Goal: Task Accomplishment & Management: Manage account settings

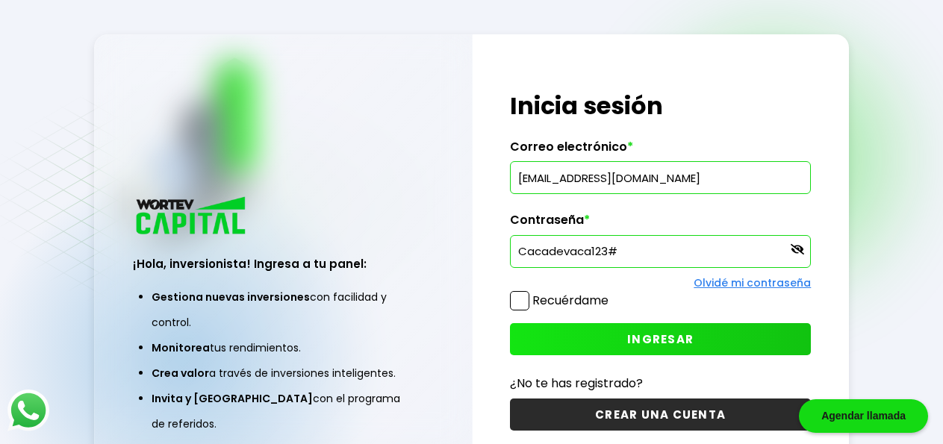
click at [803, 249] on icon at bounding box center [797, 249] width 13 height 10
click at [626, 343] on button "INGRESAR" at bounding box center [660, 339] width 301 height 32
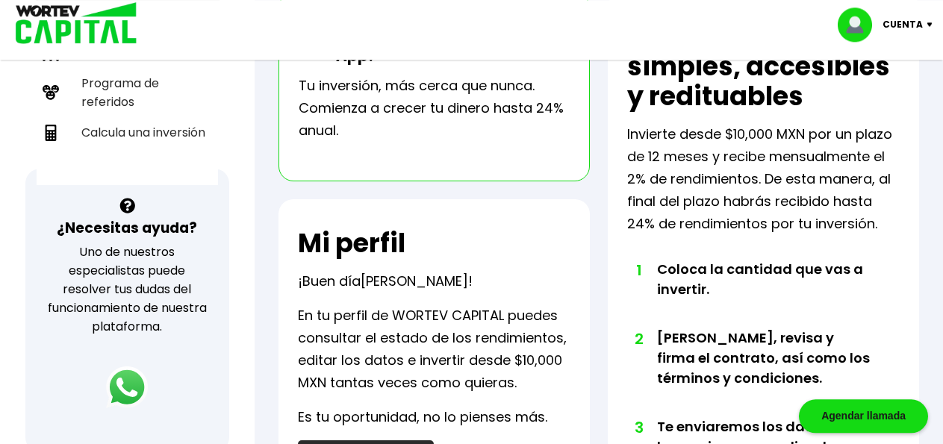
scroll to position [152, 0]
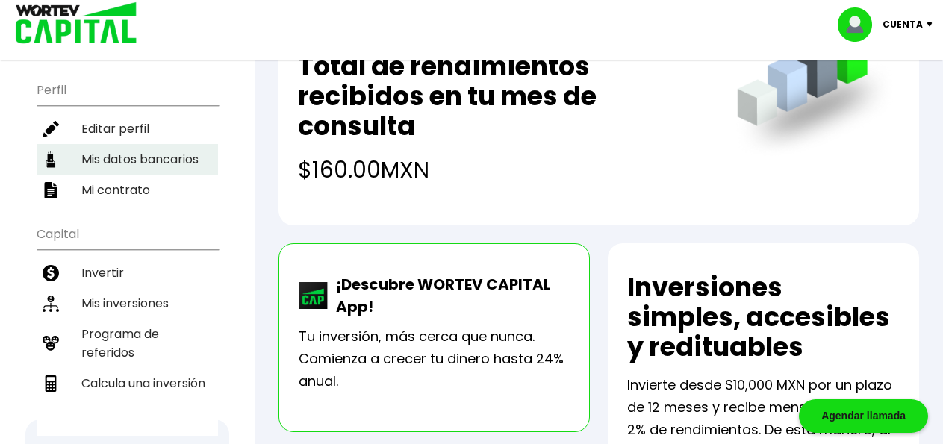
click at [143, 290] on li "Mis inversiones" at bounding box center [127, 303] width 181 height 31
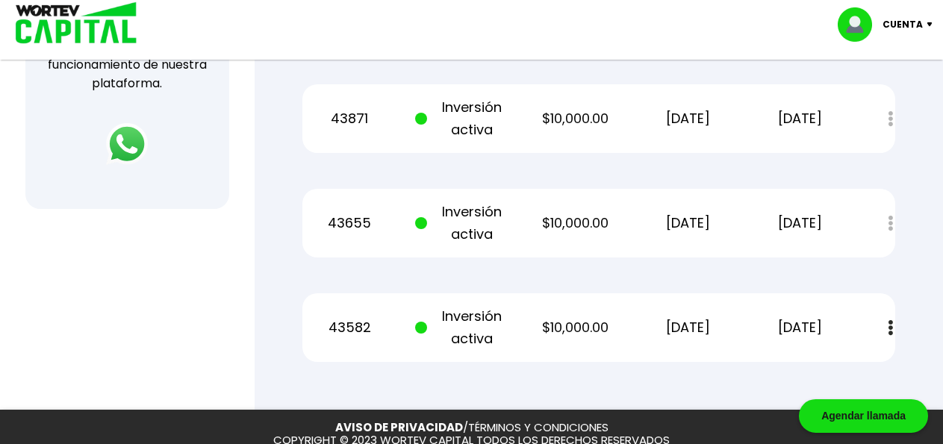
scroll to position [609, 0]
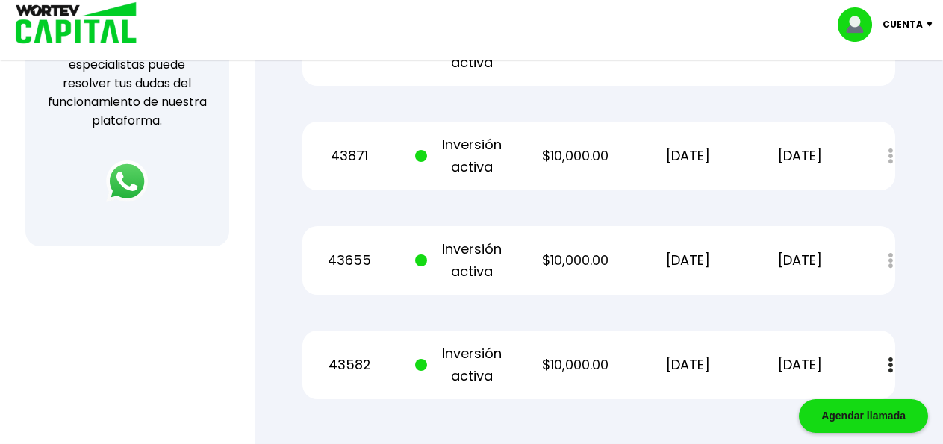
click at [880, 364] on button at bounding box center [890, 365] width 21 height 32
click at [888, 362] on img at bounding box center [890, 366] width 4 height 16
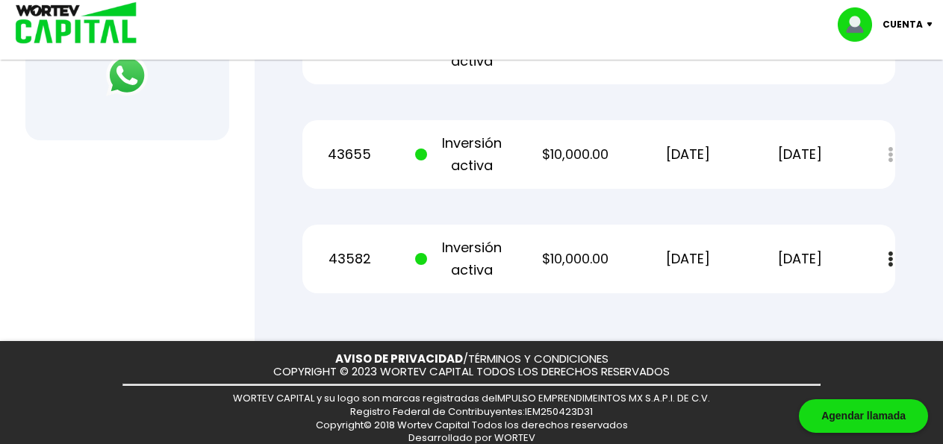
scroll to position [728, 0]
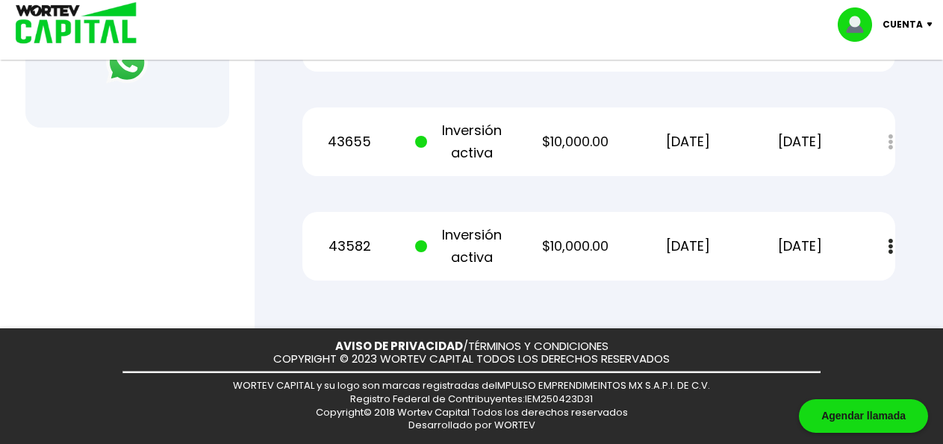
click at [880, 243] on button at bounding box center [890, 247] width 21 height 32
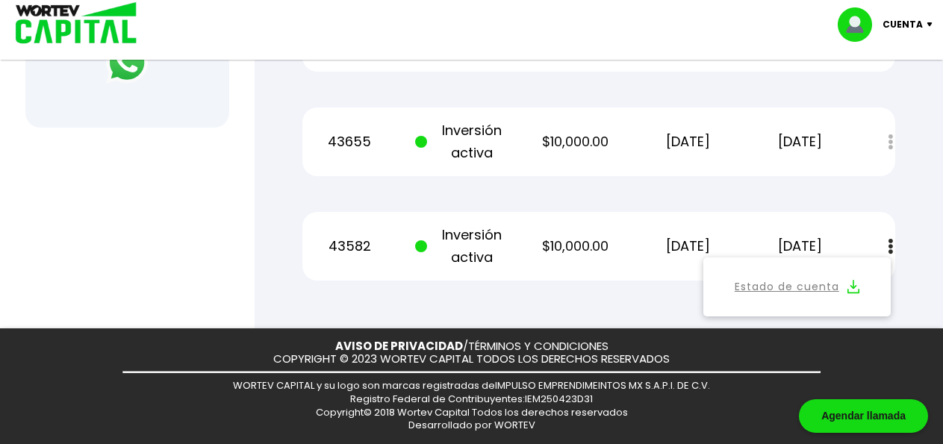
click at [809, 281] on link "Estado de cuenta" at bounding box center [787, 287] width 105 height 19
